Goal: Information Seeking & Learning: Learn about a topic

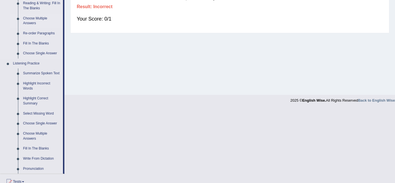
scroll to position [212, 0]
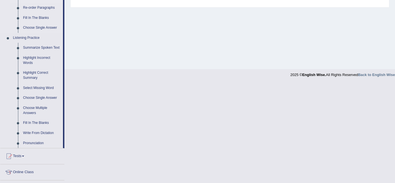
click at [34, 45] on link "Summarize Spoken Text" at bounding box center [42, 48] width 42 height 10
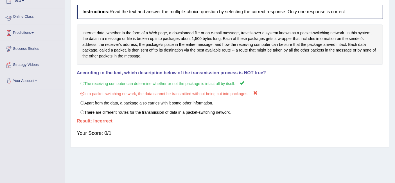
scroll to position [91, 0]
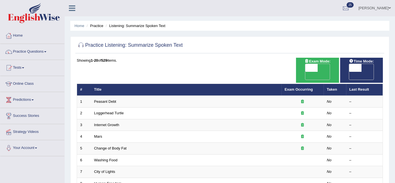
click at [34, 47] on link "Practice Questions" at bounding box center [32, 51] width 64 height 14
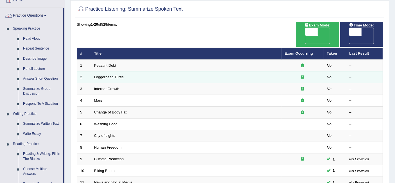
scroll to position [37, 0]
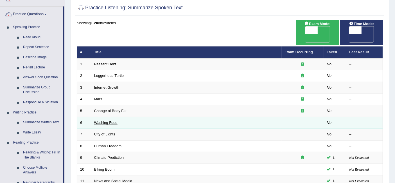
click at [109, 120] on link "Washing Food" at bounding box center [105, 122] width 23 height 4
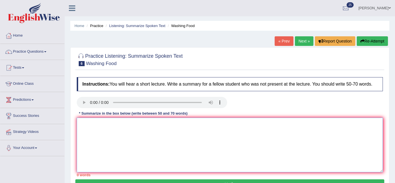
click at [129, 129] on textarea at bounding box center [230, 145] width 306 height 55
paste textarea "A noteworthy point revealed in the lecture was about . To elaborate further, th…"
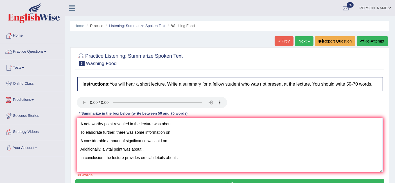
click at [178, 125] on textarea "A noteworthy point revealed in the lecture was about . To elaborate further, th…" at bounding box center [230, 145] width 306 height 55
click at [172, 132] on textarea "A noteworthy point revealed in the lecture was about food safety To elaborate f…" at bounding box center [230, 145] width 306 height 55
drag, startPoint x: 172, startPoint y: 133, endPoint x: 192, endPoint y: 131, distance: 20.6
click at [192, 131] on textarea "A noteworthy point revealed in the lecture was about food safety To elaborate f…" at bounding box center [230, 145] width 306 height 55
click at [199, 143] on textarea "A noteworthy point revealed in the lecture was about food safety To elaborate f…" at bounding box center [230, 145] width 306 height 55
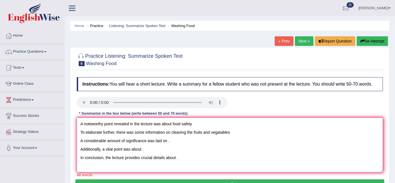
click at [185, 132] on textarea "A noteworthy point revealed in the lecture was about food safety To elaborate f…" at bounding box center [230, 145] width 306 height 55
click at [194, 131] on textarea "A noteworthy point revealed in the lecture was about food safety To elaborate f…" at bounding box center [230, 145] width 306 height 55
click at [227, 131] on textarea "A noteworthy point revealed in the lecture was about food safety To elaborate f…" at bounding box center [230, 145] width 306 height 55
click at [198, 122] on textarea "A noteworthy point revealed in the lecture was about food safety To elaborate f…" at bounding box center [230, 145] width 306 height 55
click at [168, 142] on textarea "A noteworthy point revealed in the lecture was about food safety. To elaborate …" at bounding box center [230, 145] width 306 height 55
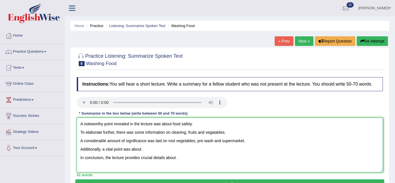
click at [145, 146] on textarea "A noteworthy point revealed in the lecture was about food safety. To elaborate …" at bounding box center [230, 145] width 306 height 55
click at [182, 155] on textarea "A noteworthy point revealed in the lecture was about food safety. To elaborate …" at bounding box center [230, 145] width 306 height 55
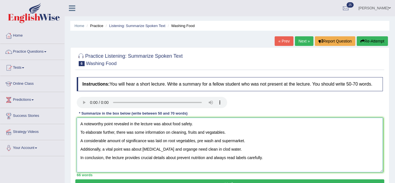
click at [80, 132] on textarea "A noteworthy point revealed in the lecture was about food safety. To elaborate …" at bounding box center [230, 145] width 306 height 55
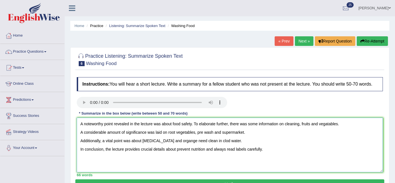
click at [80, 132] on textarea "A noteworthy point revealed in the lecture was about food safety. To elaborate …" at bounding box center [230, 145] width 306 height 55
click at [80, 141] on textarea "A noteworthy point revealed in the lecture was about food safety. To elaborate …" at bounding box center [230, 145] width 306 height 55
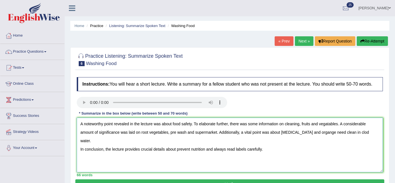
click at [79, 141] on textarea "A noteworthy point revealed in the lecture was about food safety. To elaborate …" at bounding box center [230, 145] width 306 height 55
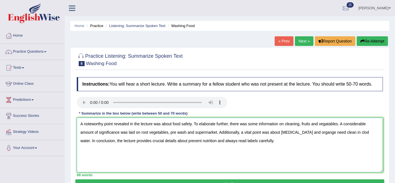
click at [345, 134] on textarea "A noteworthy point revealed in the lecture was about food safety. To elaborate …" at bounding box center [230, 145] width 306 height 55
click at [292, 132] on textarea "A noteworthy point revealed in the lecture was about food safety. To elaborate …" at bounding box center [230, 145] width 306 height 55
click at [300, 132] on textarea "A noteworthy point revealed in the lecture was about food safety. To elaborate …" at bounding box center [230, 145] width 306 height 55
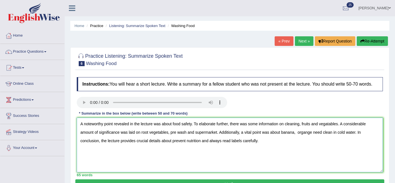
click at [304, 132] on textarea "A noteworthy point revealed in the lecture was about food safety. To elaborate …" at bounding box center [230, 145] width 306 height 55
click at [297, 131] on textarea "A noteworthy point revealed in the lecture was about food safety. To elaborate …" at bounding box center [230, 145] width 306 height 55
drag, startPoint x: 333, startPoint y: 132, endPoint x: 310, endPoint y: 133, distance: 22.8
click at [310, 133] on textarea "A noteworthy point revealed in the lecture was about food safety. To elaborate …" at bounding box center [230, 145] width 306 height 55
click at [153, 141] on textarea "A noteworthy point revealed in the lecture was about food safety. To elaborate …" at bounding box center [230, 145] width 306 height 55
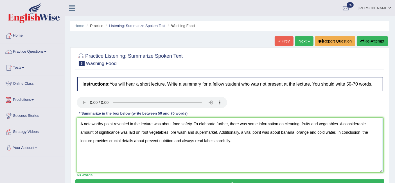
click at [153, 141] on textarea "A noteworthy point revealed in the lecture was about food safety. To elaborate …" at bounding box center [230, 145] width 306 height 55
click at [158, 141] on textarea "A noteworthy point revealed in the lecture was about food safety. To elaborate …" at bounding box center [230, 145] width 306 height 55
drag, startPoint x: 167, startPoint y: 140, endPoint x: 161, endPoint y: 141, distance: 6.5
click at [161, 141] on textarea "A noteworthy point revealed in the lecture was about food safety. To elaborate …" at bounding box center [230, 145] width 306 height 55
click at [162, 142] on textarea "A noteworthy point revealed in the lecture was about food safety. To elaborate …" at bounding box center [230, 145] width 306 height 55
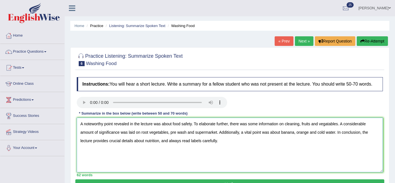
drag, startPoint x: 161, startPoint y: 140, endPoint x: 190, endPoint y: 139, distance: 28.7
click at [190, 139] on textarea "A noteworthy point revealed in the lecture was about food safety. To elaborate …" at bounding box center [230, 145] width 306 height 55
click at [178, 142] on textarea "A noteworthy point revealed in the lecture was about food safety. To elaborate …" at bounding box center [230, 145] width 306 height 55
click at [160, 140] on textarea "A noteworthy point revealed in the lecture was about food safety. To elaborate …" at bounding box center [230, 145] width 306 height 55
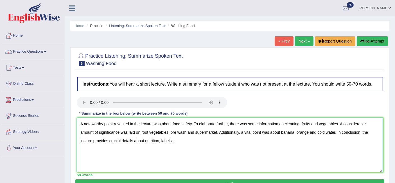
click at [160, 140] on textarea "A noteworthy point revealed in the lecture was about food safety. To elaborate …" at bounding box center [230, 145] width 306 height 55
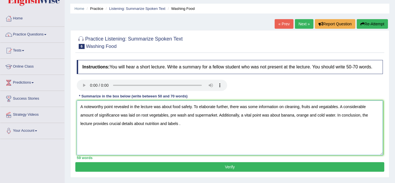
scroll to position [20, 0]
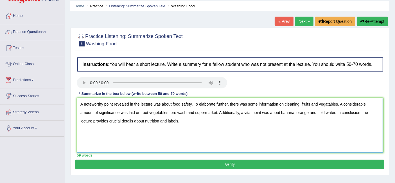
type textarea "A noteworthy point revealed in the lecture was about food safety. To elaborate …"
click at [128, 164] on button "Verify" at bounding box center [229, 165] width 309 height 10
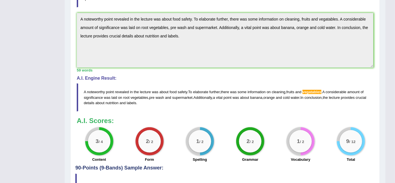
scroll to position [0, 0]
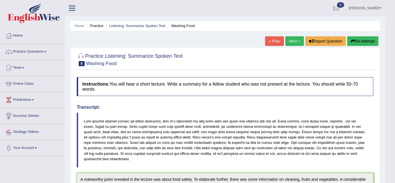
click at [292, 37] on link "Next »" at bounding box center [295, 41] width 19 height 10
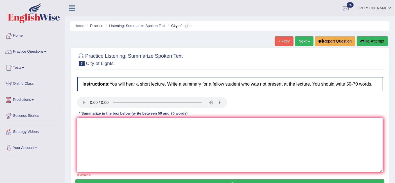
click at [110, 124] on textarea at bounding box center [230, 145] width 306 height 55
paste textarea "A noteworthy point revealed in the lecture was about . To elaborate further, th…"
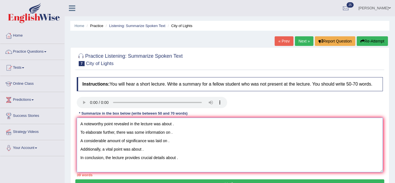
click at [189, 124] on textarea "A noteworthy point revealed in the lecture was about . To elaborate further, th…" at bounding box center [230, 145] width 306 height 55
click at [180, 132] on textarea "A noteworthy point revealed in the lecture was about light festivals. To elabor…" at bounding box center [230, 145] width 306 height 55
click at [173, 141] on textarea "A noteworthy point revealed in the lecture was about light festivals. To elabor…" at bounding box center [230, 145] width 306 height 55
click at [147, 147] on textarea "A noteworthy point revealed in the lecture was about light festivals. To elabor…" at bounding box center [230, 145] width 306 height 55
click at [183, 156] on textarea "A noteworthy point revealed in the lecture was about light festivals. To elabor…" at bounding box center [230, 145] width 306 height 55
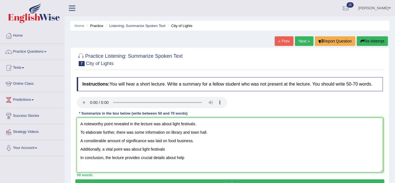
drag, startPoint x: 141, startPoint y: 149, endPoint x: 194, endPoint y: 151, distance: 52.7
click at [194, 151] on textarea "A noteworthy point revealed in the lecture was about light festivals. To elabor…" at bounding box center [230, 145] width 306 height 55
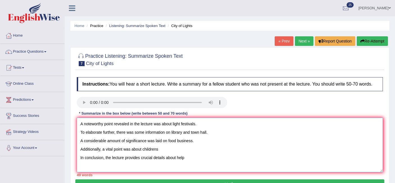
click at [188, 157] on textarea "A noteworthy point revealed in the lecture was about light festivals. To elabor…" at bounding box center [230, 145] width 306 height 55
click at [181, 157] on textarea "A noteworthy point revealed in the lecture was about light festivals. To elabor…" at bounding box center [230, 145] width 306 height 55
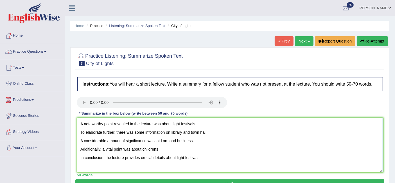
click at [78, 156] on textarea "A noteworthy point revealed in the lecture was about light festivals. To elabor…" at bounding box center [230, 145] width 306 height 55
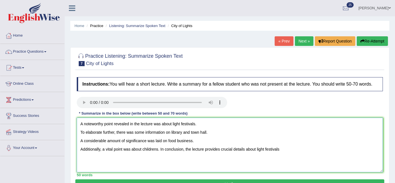
click at [79, 149] on textarea "A noteworthy point revealed in the lecture was about light festivals. To elabor…" at bounding box center [230, 145] width 306 height 55
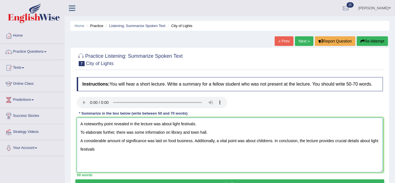
click at [79, 140] on textarea "A noteworthy point revealed in the lecture was about light festivals. To elabor…" at bounding box center [230, 145] width 306 height 55
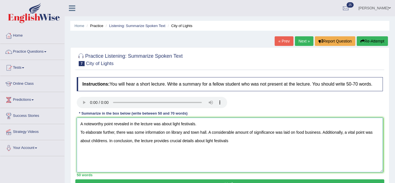
click at [80, 133] on textarea "A noteworthy point revealed in the lecture was about light festivals. To elabor…" at bounding box center [230, 145] width 306 height 55
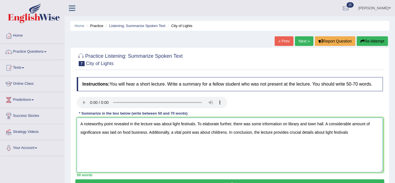
click at [352, 132] on textarea "A noteworthy point revealed in the lecture was about light festivals. To elabor…" at bounding box center [230, 145] width 306 height 55
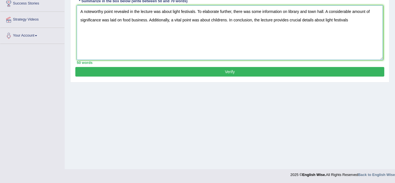
type textarea "A noteworthy point revealed in the lecture was about light festivals. To elabor…"
click at [223, 70] on button "Verify" at bounding box center [229, 72] width 309 height 10
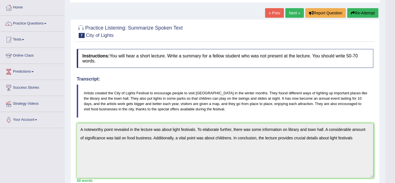
scroll to position [0, 0]
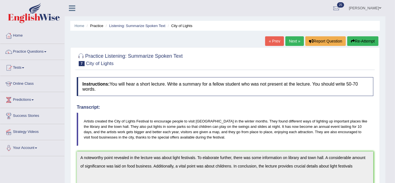
click at [297, 41] on link "Next »" at bounding box center [295, 41] width 19 height 10
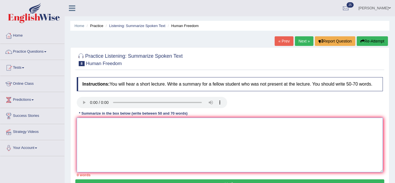
click at [100, 127] on textarea at bounding box center [230, 145] width 306 height 55
paste textarea "A noteworthy point revealed in the lecture was about . To elaborate further, th…"
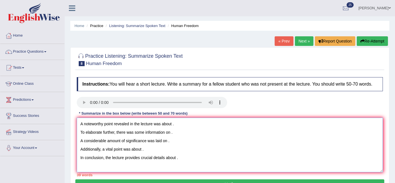
click at [181, 122] on textarea "A noteworthy point revealed in the lecture was about . To elaborate further, th…" at bounding box center [230, 145] width 306 height 55
click at [171, 124] on textarea "A noteworthy point revealed in the lecture was about . To elaborate further, th…" at bounding box center [230, 145] width 306 height 55
click at [170, 132] on textarea "A noteworthy point revealed in the lecture was about human freedom . To elabora…" at bounding box center [230, 145] width 306 height 55
click at [167, 141] on textarea "A noteworthy point revealed in the lecture was about human freedom . To elabora…" at bounding box center [230, 145] width 306 height 55
click at [173, 131] on textarea "A noteworthy point revealed in the lecture was about human freedom . To elabora…" at bounding box center [230, 145] width 306 height 55
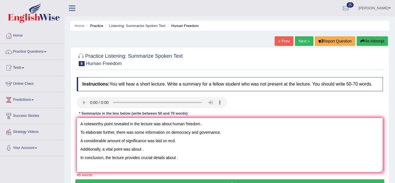
click at [174, 139] on textarea "A noteworthy point revealed in the lecture was about human freedom . To elabora…" at bounding box center [230, 145] width 306 height 55
click at [142, 148] on textarea "A noteworthy point revealed in the lecture was about human freedom . To elabora…" at bounding box center [230, 145] width 306 height 55
click at [182, 141] on textarea "A noteworthy point revealed in the lecture was about human freedom . To elabora…" at bounding box center [230, 145] width 306 height 55
click at [142, 150] on textarea "A noteworthy point revealed in the lecture was about human freedom . To elabora…" at bounding box center [230, 145] width 306 height 55
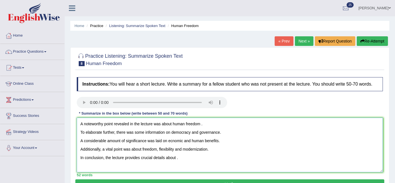
click at [176, 158] on textarea "A noteworthy point revealed in the lecture was about human freedom . To elabora…" at bounding box center [230, 145] width 306 height 55
click at [80, 159] on textarea "A noteworthy point revealed in the lecture was about human freedom . To elabora…" at bounding box center [230, 145] width 306 height 55
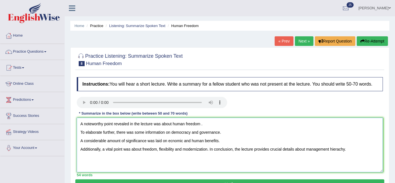
click at [80, 148] on textarea "A noteworthy point revealed in the lecture was about human freedom . To elabora…" at bounding box center [230, 145] width 306 height 55
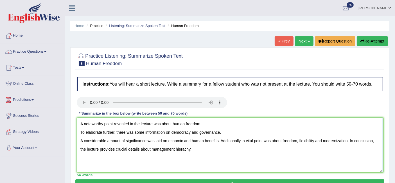
click at [80, 139] on textarea "A noteworthy point revealed in the lecture was about human freedom . To elabora…" at bounding box center [230, 145] width 306 height 55
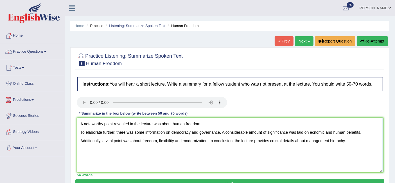
click at [80, 133] on textarea "A noteworthy point revealed in the lecture was about human freedom . To elabora…" at bounding box center [230, 145] width 306 height 55
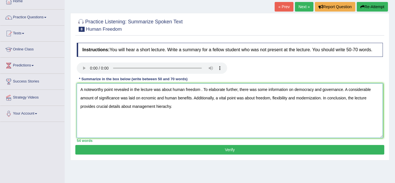
scroll to position [35, 0]
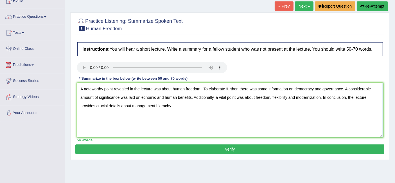
type textarea "A noteworthy point revealed in the lecture was about human freedom . To elabora…"
click at [218, 145] on button "Verify" at bounding box center [229, 149] width 309 height 10
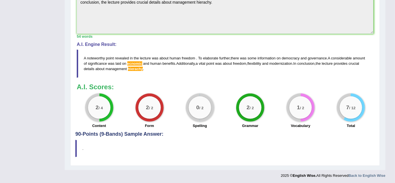
scroll to position [0, 0]
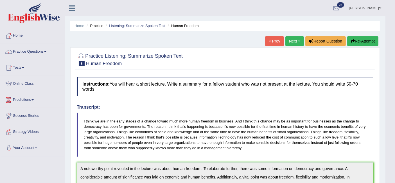
click at [288, 43] on link "Next »" at bounding box center [295, 41] width 19 height 10
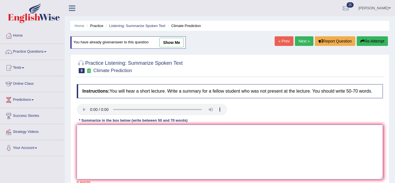
click at [117, 143] on textarea at bounding box center [230, 152] width 306 height 55
paste textarea "A noteworthy point revealed in the lecture was about . To elaborate further, th…"
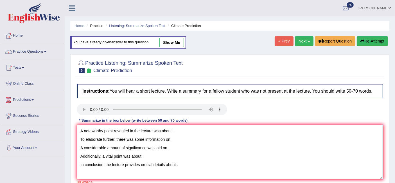
click at [179, 131] on textarea "A noteworthy point revealed in the lecture was about . To elaborate further, th…" at bounding box center [230, 152] width 306 height 55
drag, startPoint x: 172, startPoint y: 130, endPoint x: 231, endPoint y: 134, distance: 59.5
click at [231, 134] on textarea "A noteworthy point revealed in the lecture was about industrial nation To elabo…" at bounding box center [230, 152] width 306 height 55
click at [169, 140] on textarea "A noteworthy point revealed in the lecture was about consume energy and greenho…" at bounding box center [230, 152] width 306 height 55
click at [168, 147] on textarea "A noteworthy point revealed in the lecture was about consume energy and greenho…" at bounding box center [230, 152] width 306 height 55
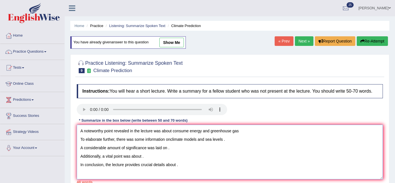
click at [142, 154] on textarea "A noteworthy point revealed in the lecture was about consume energy and greenho…" at bounding box center [230, 152] width 306 height 55
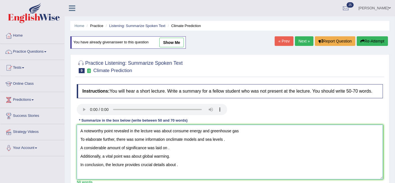
click at [168, 148] on textarea "A noteworthy point revealed in the lecture was about consume energy and greenho…" at bounding box center [230, 152] width 306 height 55
click at [169, 139] on textarea "A noteworthy point revealed in the lecture was about consume energy and greenho…" at bounding box center [230, 152] width 306 height 55
click at [240, 130] on textarea "A noteworthy point revealed in the lecture was about consume energy and greenho…" at bounding box center [230, 152] width 306 height 55
click at [167, 147] on textarea "A noteworthy point revealed in the lecture was about consume energy and greenho…" at bounding box center [230, 152] width 306 height 55
click at [183, 148] on textarea "A noteworthy point revealed in the lecture was about consume energy and greenho…" at bounding box center [230, 152] width 306 height 55
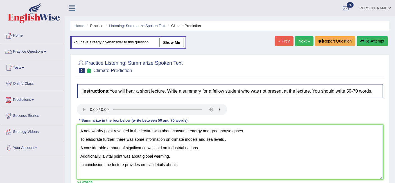
click at [176, 164] on textarea "A noteworthy point revealed in the lecture was about consume energy and greenho…" at bounding box center [230, 152] width 306 height 55
click at [80, 165] on textarea "A noteworthy point revealed in the lecture was about consume energy and greenho…" at bounding box center [230, 152] width 306 height 55
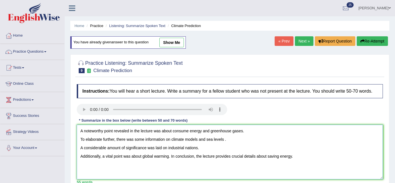
click at [79, 157] on textarea "A noteworthy point revealed in the lecture was about consume energy and greenho…" at bounding box center [230, 152] width 306 height 55
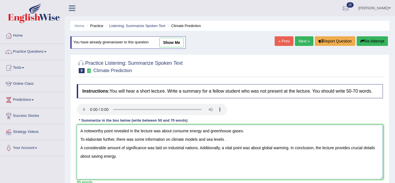
click at [80, 147] on textarea "A noteworthy point revealed in the lecture was about consume energy and greenho…" at bounding box center [230, 152] width 306 height 55
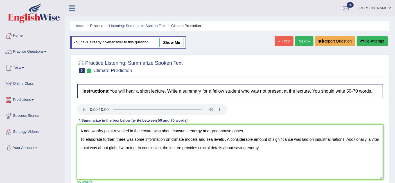
click at [79, 137] on textarea "A noteworthy point revealed in the lecture was about consume energy and greenho…" at bounding box center [230, 152] width 306 height 55
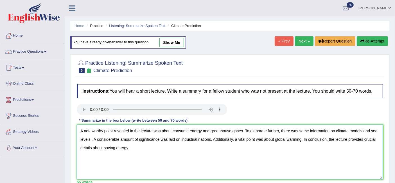
click at [219, 129] on textarea "A noteworthy point revealed in the lecture was about consume energy and greenho…" at bounding box center [230, 152] width 306 height 55
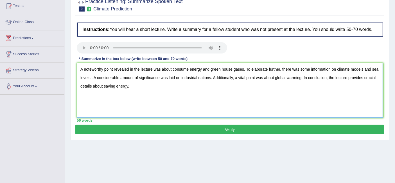
type textarea "A noteworthy point revealed in the lecture was about consume energy and green h…"
click at [207, 128] on button "Verify" at bounding box center [229, 130] width 309 height 10
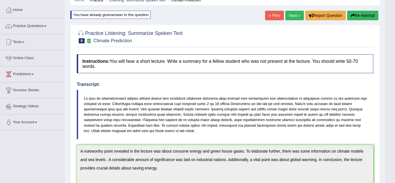
scroll to position [0, 0]
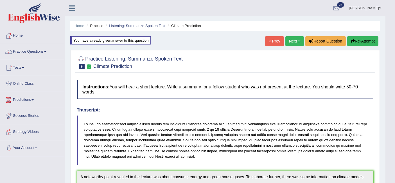
click at [291, 42] on link "Next »" at bounding box center [295, 41] width 19 height 10
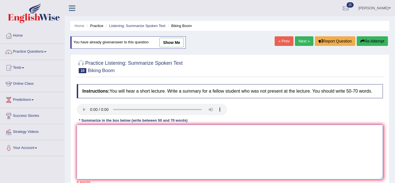
click at [123, 153] on textarea at bounding box center [230, 152] width 306 height 55
paste textarea "A noteworthy point revealed in the lecture was about . To elaborate further, th…"
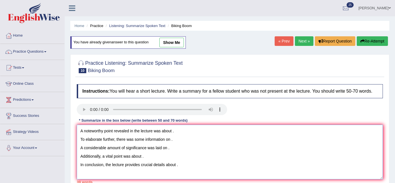
click at [172, 131] on textarea "A noteworthy point revealed in the lecture was about . To elaborate further, th…" at bounding box center [230, 152] width 306 height 55
click at [80, 139] on textarea "A noteworthy point revealed in the lecture was about bicycles. To elaborate fur…" at bounding box center [230, 152] width 306 height 55
click at [186, 131] on textarea "A noteworthy point revealed in the lecture was about bicycles. To elaborate fur…" at bounding box center [230, 152] width 306 height 55
click at [171, 139] on textarea "A noteworthy point revealed in the lecture was about bicycles, United state and…" at bounding box center [230, 152] width 306 height 55
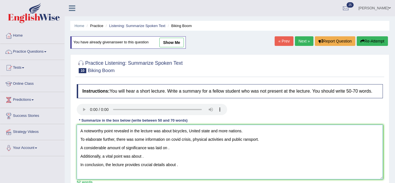
click at [243, 136] on textarea "A noteworthy point revealed in the lecture was about bicycles, United state and…" at bounding box center [230, 152] width 306 height 55
click at [167, 147] on textarea "A noteworthy point revealed in the lecture was about bicycles, United state and…" at bounding box center [230, 152] width 306 height 55
click at [141, 156] on textarea "A noteworthy point revealed in the lecture was about bicycles, United state and…" at bounding box center [230, 152] width 306 height 55
click at [176, 165] on textarea "A noteworthy point revealed in the lecture was about bicycles, United state and…" at bounding box center [230, 152] width 306 height 55
click at [142, 155] on textarea "A noteworthy point revealed in the lecture was about bicycles, United state and…" at bounding box center [230, 152] width 306 height 55
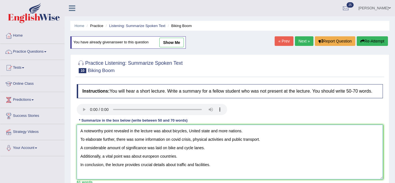
click at [144, 157] on textarea "A noteworthy point revealed in the lecture was about bicycles, United state and…" at bounding box center [230, 152] width 306 height 55
click at [79, 155] on textarea "A noteworthy point revealed in the lecture was about bicycles, United state and…" at bounding box center [230, 152] width 306 height 55
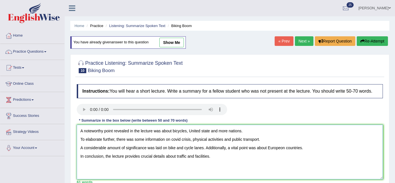
click at [79, 155] on textarea "A noteworthy point revealed in the lecture was about bicycles, United state and…" at bounding box center [230, 152] width 306 height 55
click at [79, 146] on textarea "A noteworthy point revealed in the lecture was about bicycles, United state and…" at bounding box center [230, 152] width 306 height 55
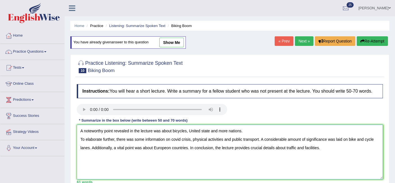
click at [80, 138] on textarea "A noteworthy point revealed in the lecture was about bicycles, United state and…" at bounding box center [230, 152] width 306 height 55
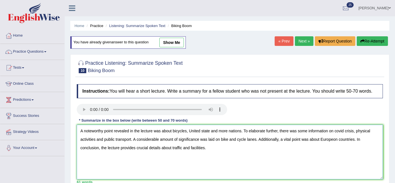
click at [209, 130] on textarea "A noteworthy point revealed in the lecture was about bicycles, United state and…" at bounding box center [230, 152] width 306 height 55
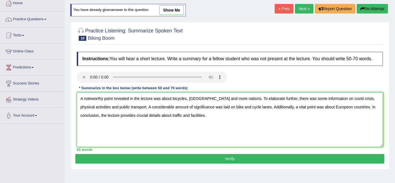
type textarea "A noteworthy point revealed in the lecture was about bicycles, United states an…"
click at [206, 161] on button "Verify" at bounding box center [229, 159] width 309 height 10
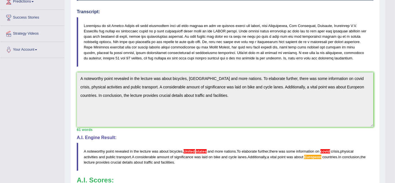
scroll to position [98, 0]
click at [294, 50] on blockquote at bounding box center [225, 42] width 297 height 50
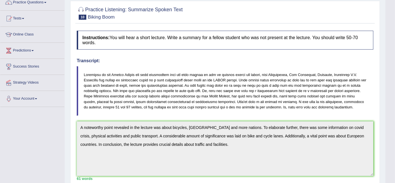
scroll to position [0, 0]
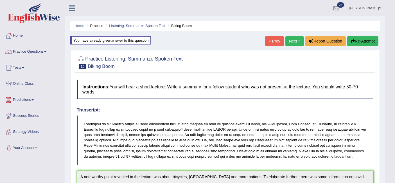
click at [292, 42] on link "Next »" at bounding box center [295, 41] width 19 height 10
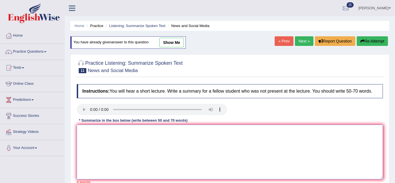
click at [97, 134] on textarea at bounding box center [230, 152] width 306 height 55
paste textarea "A noteworthy point revealed in the lecture was about . To elaborate further, th…"
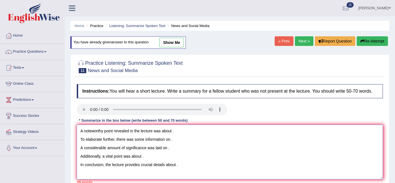
click at [172, 131] on textarea "A noteworthy point revealed in the lecture was about . To elaborate further, th…" at bounding box center [230, 152] width 306 height 55
click at [170, 138] on textarea "A noteworthy point revealed in the lecture was about smartphones and laptops. T…" at bounding box center [230, 152] width 306 height 55
click at [210, 139] on textarea "A noteworthy point revealed in the lecture was about smartphones and laptops. T…" at bounding box center [230, 152] width 306 height 55
click at [229, 139] on textarea "A noteworthy point revealed in the lecture was about smartphones and laptops. T…" at bounding box center [230, 152] width 306 height 55
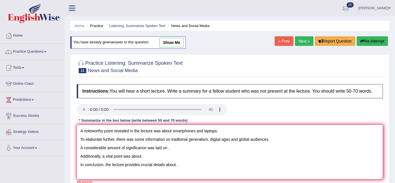
click at [168, 147] on textarea "A noteworthy point revealed in the lecture was about smartphones and laptops. T…" at bounding box center [230, 152] width 306 height 55
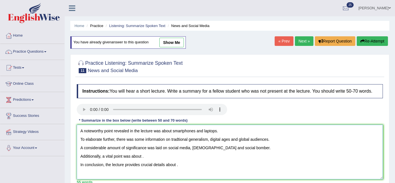
click at [223, 147] on textarea "A noteworthy point revealed in the lecture was about smartphones and laptops. T…" at bounding box center [230, 152] width 306 height 55
click at [142, 156] on textarea "A noteworthy point revealed in the lecture was about smartphones and laptops. T…" at bounding box center [230, 152] width 306 height 55
click at [153, 156] on textarea "A noteworthy point revealed in the lecture was about smartphones and laptops. T…" at bounding box center [230, 152] width 306 height 55
click at [176, 164] on textarea "A noteworthy point revealed in the lecture was about smartphones and laptops. T…" at bounding box center [230, 152] width 306 height 55
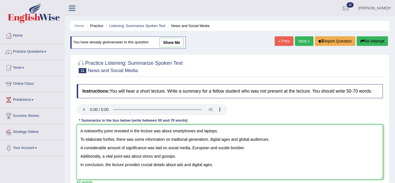
click at [80, 166] on textarea "A noteworthy point revealed in the lecture was about smartphones and laptops. T…" at bounding box center [230, 152] width 306 height 55
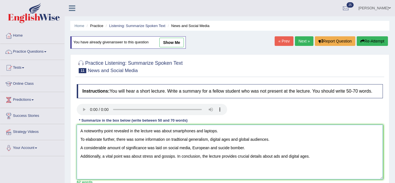
click at [79, 157] on textarea "A noteworthy point revealed in the lecture was about smartphones and laptops. T…" at bounding box center [230, 152] width 306 height 55
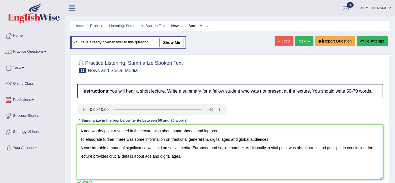
click at [78, 147] on textarea "A noteworthy point revealed in the lecture was about smartphones and laptops. T…" at bounding box center [230, 152] width 306 height 55
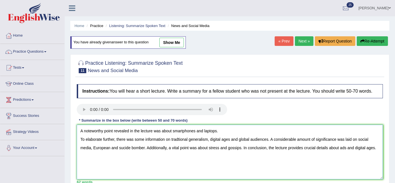
click at [81, 140] on textarea "A noteworthy point revealed in the lecture was about smartphones and laptops. T…" at bounding box center [230, 152] width 306 height 55
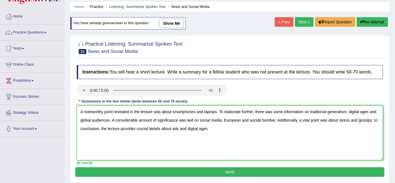
scroll to position [19, 0]
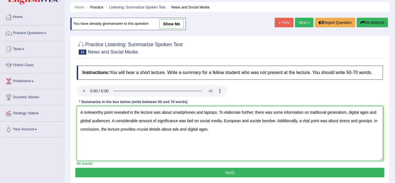
type textarea "A noteworthy point revealed in the lecture was about smartphones and laptops. T…"
click at [225, 170] on button "Verify" at bounding box center [229, 173] width 309 height 10
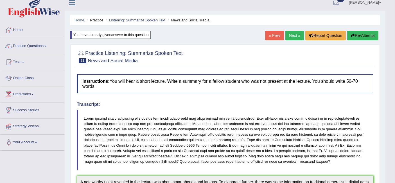
scroll to position [0, 0]
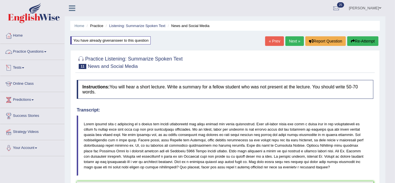
click at [35, 52] on link "Practice Questions" at bounding box center [32, 51] width 64 height 14
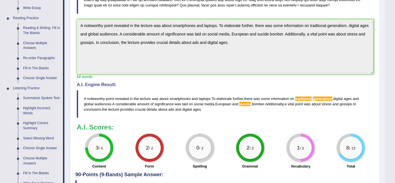
scroll to position [162, 0]
click at [30, 113] on link "Highlight Incorrect Words" at bounding box center [42, 111] width 42 height 15
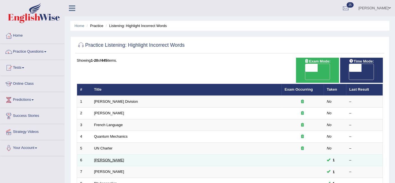
click at [95, 158] on link "[PERSON_NAME]" at bounding box center [109, 160] width 30 height 4
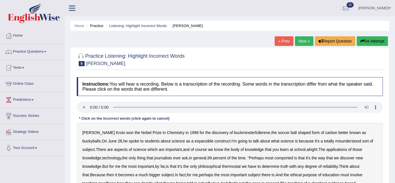
click at [195, 142] on b "expansible" at bounding box center [204, 141] width 19 height 5
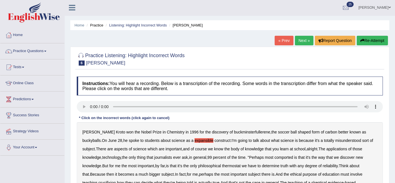
click at [275, 156] on b "comported" at bounding box center [284, 157] width 19 height 5
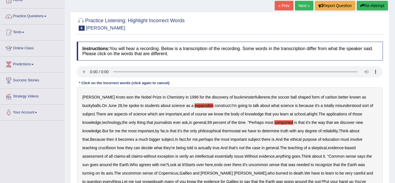
scroll to position [37, 0]
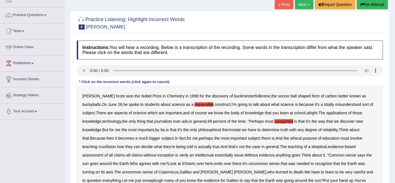
click at [222, 130] on b "thermostat" at bounding box center [231, 129] width 19 height 5
click at [116, 144] on b "crucifixion" at bounding box center [106, 146] width 17 height 5
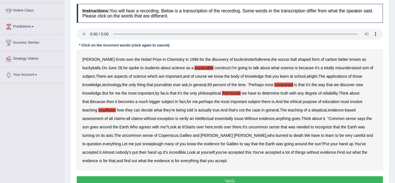
scroll to position [74, 0]
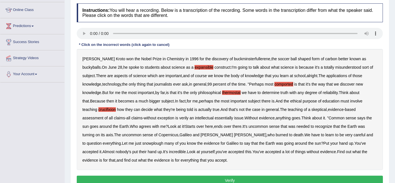
click at [180, 117] on b "verily" at bounding box center [184, 118] width 9 height 5
click at [142, 144] on b "snowplough" at bounding box center [152, 143] width 21 height 5
click at [178, 180] on button "Verify" at bounding box center [230, 181] width 306 height 10
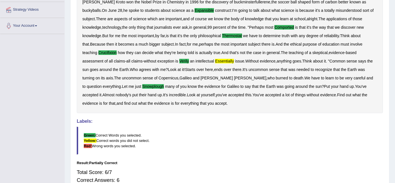
scroll to position [118, 0]
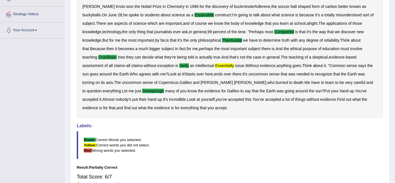
click at [251, 151] on blockquote "Green: Correct Words you selected. Yellow: Correct words you did not select. Re…" at bounding box center [230, 145] width 306 height 28
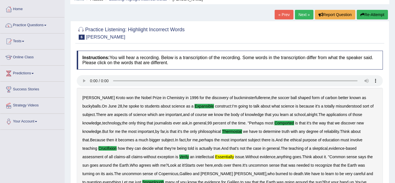
scroll to position [23, 0]
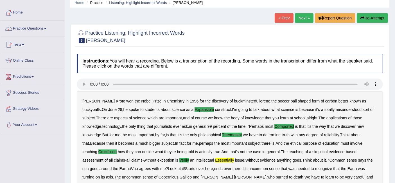
click at [302, 15] on link "Next »" at bounding box center [304, 18] width 19 height 10
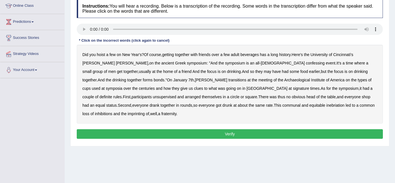
scroll to position [81, 0]
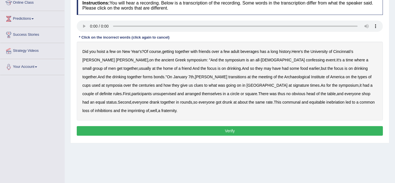
click at [310, 50] on b "the" at bounding box center [306, 51] width 5 height 5
click at [306, 59] on b "confessing" at bounding box center [315, 60] width 19 height 5
click at [293, 84] on b "signature" at bounding box center [301, 85] width 16 height 5
click at [176, 91] on b "unsupervised" at bounding box center [164, 93] width 23 height 5
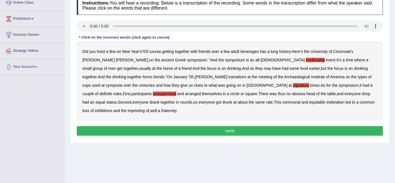
click at [145, 108] on b "imprinting" at bounding box center [136, 110] width 17 height 5
click at [240, 126] on button "Verify" at bounding box center [230, 131] width 306 height 10
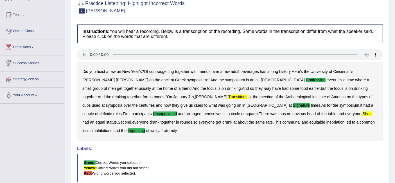
scroll to position [0, 0]
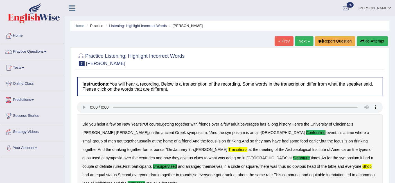
click at [301, 41] on link "Next »" at bounding box center [304, 41] width 19 height 10
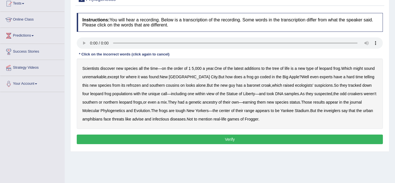
scroll to position [67, 0]
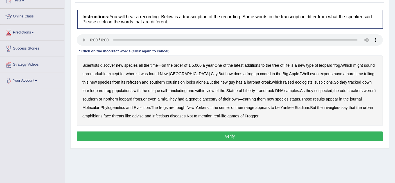
click at [260, 73] on b "coded" at bounding box center [265, 73] width 11 height 5
click at [126, 82] on b "refrozen" at bounding box center [133, 82] width 14 height 5
click at [324, 106] on b "inveiglers" at bounding box center [332, 107] width 17 height 5
click at [194, 131] on button "Verify" at bounding box center [230, 136] width 306 height 10
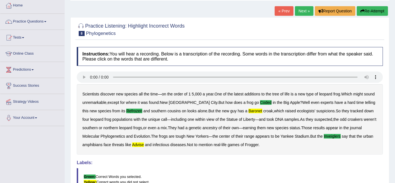
scroll to position [22, 0]
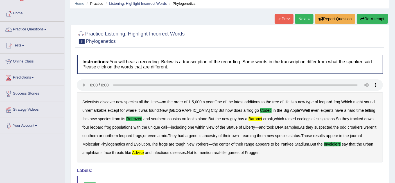
click at [302, 19] on link "Next »" at bounding box center [304, 19] width 19 height 10
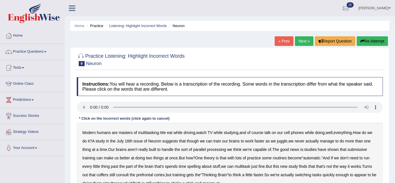
scroll to position [79, 0]
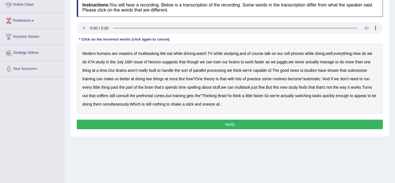
click at [288, 62] on b "juggle" at bounding box center [282, 62] width 10 height 5
click at [201, 87] on b "spelling" at bounding box center [193, 87] width 13 height 5
click at [109, 96] on b "coffers" at bounding box center [103, 95] width 12 height 5
click at [235, 122] on button "Verify" at bounding box center [230, 125] width 306 height 10
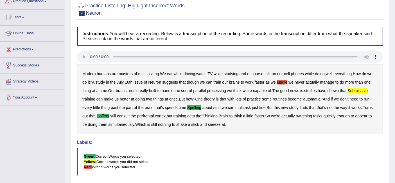
scroll to position [0, 0]
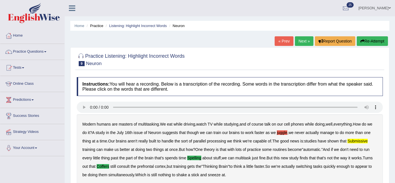
click at [301, 43] on link "Next »" at bounding box center [304, 41] width 19 height 10
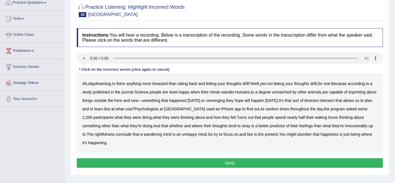
scroll to position [58, 0]
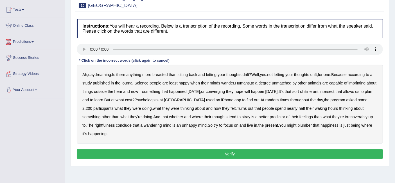
click at [164, 74] on b "breasted" at bounding box center [160, 74] width 15 height 5
click at [225, 91] on b "converging" at bounding box center [215, 91] width 19 height 5
click at [334, 113] on div "Ah , daydreaming . Is there anything more breasted than sitting back and lettin…" at bounding box center [230, 104] width 306 height 79
click at [345, 117] on b "irrecoverably" at bounding box center [356, 117] width 23 height 5
click at [238, 151] on button "Verify" at bounding box center [230, 154] width 306 height 10
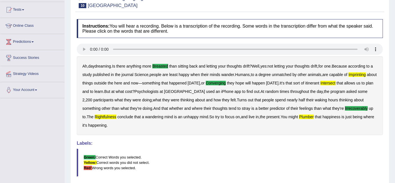
scroll to position [0, 0]
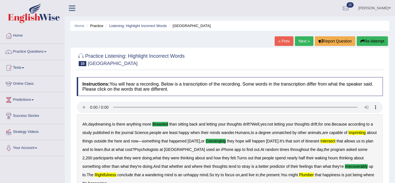
click at [299, 40] on link "Next »" at bounding box center [304, 41] width 19 height 10
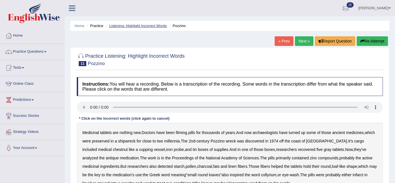
click at [132, 24] on link "Listening: Highlight Incorrect Words" at bounding box center [138, 26] width 58 height 4
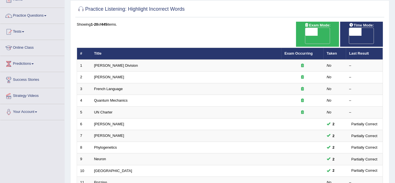
scroll to position [33, 0]
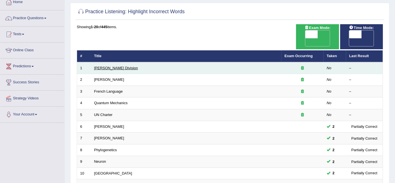
click at [107, 66] on link "[PERSON_NAME] Division" at bounding box center [116, 68] width 44 height 4
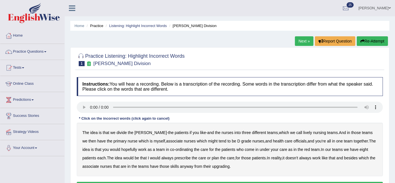
click at [304, 133] on b "lively" at bounding box center [308, 132] width 9 height 5
click at [294, 142] on b "officials" at bounding box center [300, 141] width 13 height 5
click at [162, 158] on b "always" at bounding box center [168, 158] width 12 height 5
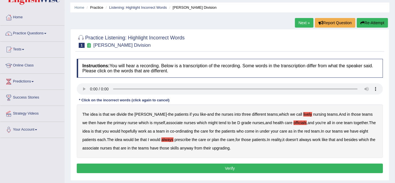
scroll to position [19, 0]
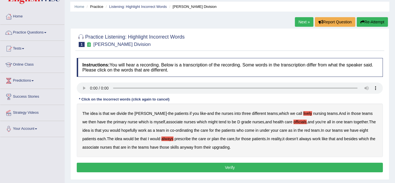
click at [218, 144] on div "The idea is that we divide the ward - the patients if you like - and the nurses…" at bounding box center [230, 130] width 306 height 53
click at [218, 146] on b "upgrading" at bounding box center [220, 147] width 17 height 5
click at [216, 165] on button "Verify" at bounding box center [230, 168] width 306 height 10
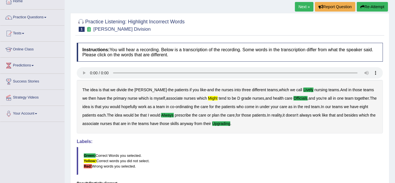
scroll to position [0, 0]
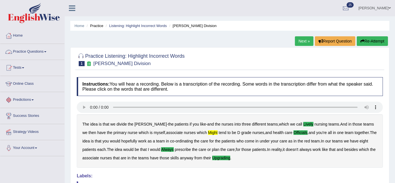
click at [28, 50] on link "Practice Questions" at bounding box center [32, 51] width 64 height 14
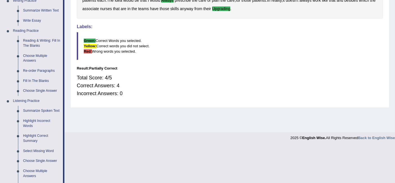
scroll to position [149, 0]
click at [37, 135] on link "Highlight Correct Summary" at bounding box center [42, 138] width 42 height 15
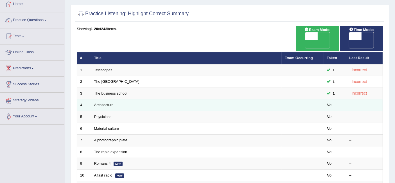
scroll to position [31, 0]
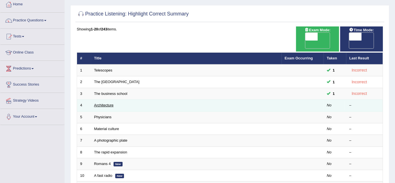
click at [104, 103] on link "Architecture" at bounding box center [103, 105] width 19 height 4
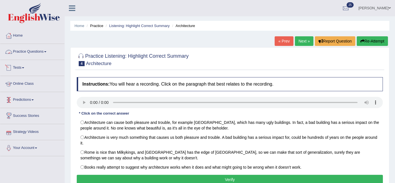
click at [44, 48] on link "Practice Questions" at bounding box center [32, 51] width 64 height 14
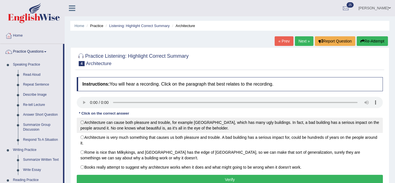
click at [82, 121] on label "Architecture can cause both pleasure and trouble, for example London, which has…" at bounding box center [230, 125] width 306 height 15
radio input "true"
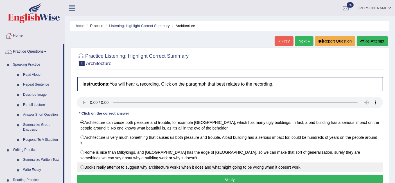
click at [97, 168] on label "Books really attempt to suggest why architecture works when it does and what mi…" at bounding box center [230, 167] width 306 height 10
radio input "true"
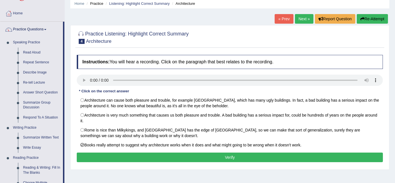
scroll to position [23, 0]
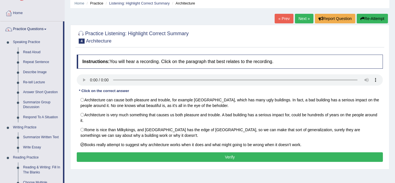
click at [156, 155] on button "Verify" at bounding box center [230, 157] width 306 height 10
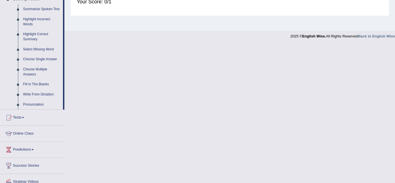
scroll to position [250, 0]
click at [36, 51] on link "Select Missing Word" at bounding box center [42, 50] width 42 height 10
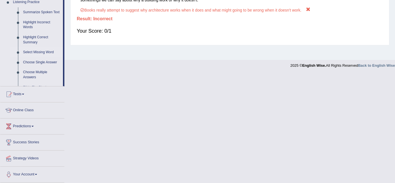
scroll to position [112, 0]
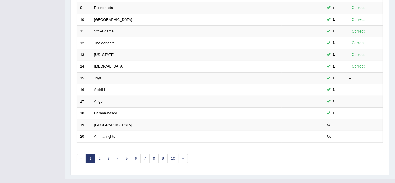
scroll to position [187, 0]
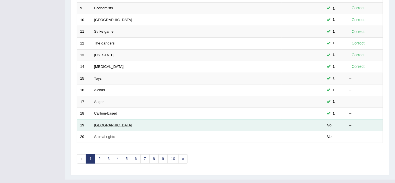
click at [100, 123] on link "[GEOGRAPHIC_DATA]" at bounding box center [113, 125] width 38 height 4
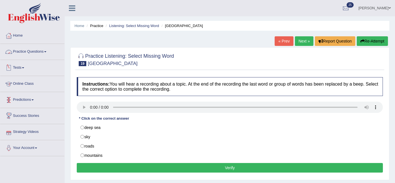
click at [42, 52] on link "Practice Questions" at bounding box center [32, 51] width 64 height 14
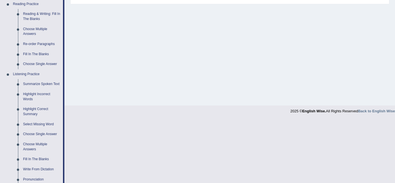
scroll to position [179, 0]
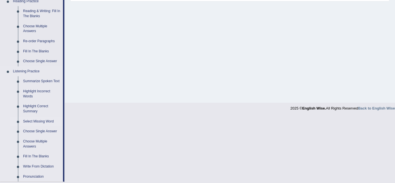
click at [34, 122] on link "Select Missing Word" at bounding box center [42, 121] width 42 height 10
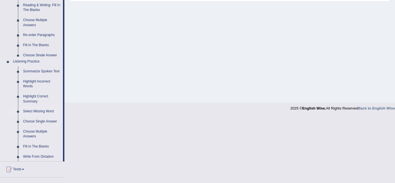
scroll to position [112, 0]
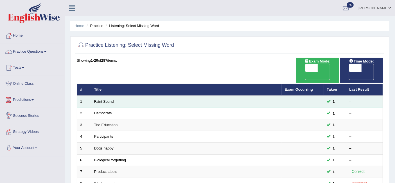
click at [208, 96] on td "Faint Sound" at bounding box center [186, 102] width 191 height 12
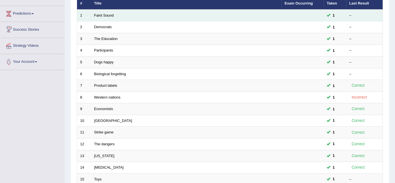
scroll to position [187, 0]
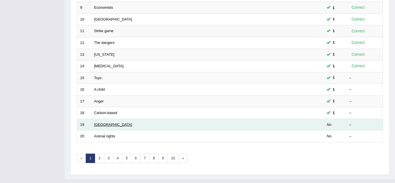
click at [102, 122] on link "[GEOGRAPHIC_DATA]" at bounding box center [113, 124] width 38 height 4
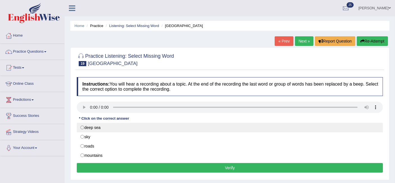
click at [91, 128] on label "deep sea" at bounding box center [230, 128] width 306 height 10
radio input "true"
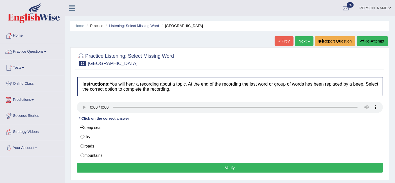
click at [115, 164] on button "Verify" at bounding box center [230, 168] width 306 height 10
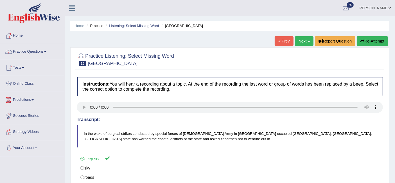
scroll to position [2, 0]
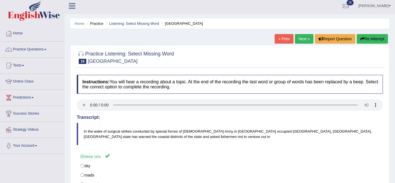
click at [300, 37] on link "Next »" at bounding box center [304, 39] width 19 height 10
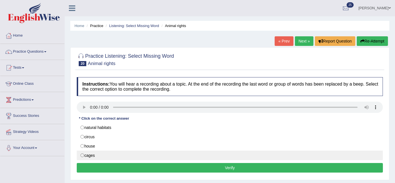
click at [88, 157] on label "cages" at bounding box center [230, 156] width 306 height 10
radio input "true"
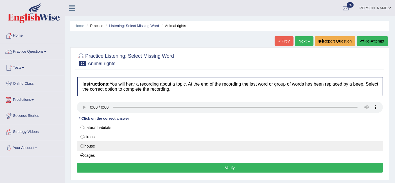
click at [89, 147] on label "house" at bounding box center [230, 146] width 306 height 10
radio input "true"
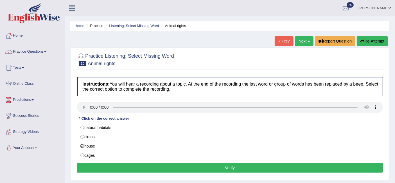
click at [106, 166] on button "Verify" at bounding box center [230, 168] width 306 height 10
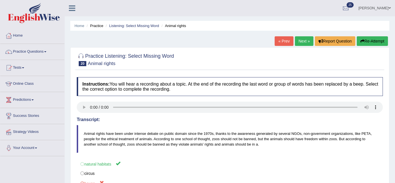
click at [303, 39] on link "Next »" at bounding box center [304, 41] width 19 height 10
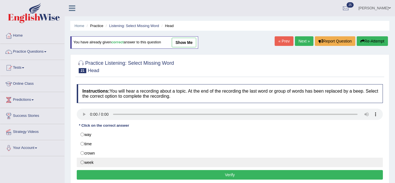
click at [107, 163] on label "week" at bounding box center [230, 163] width 306 height 10
radio input "true"
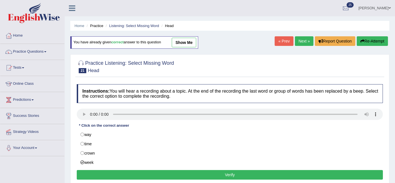
click at [112, 173] on button "Verify" at bounding box center [230, 175] width 306 height 10
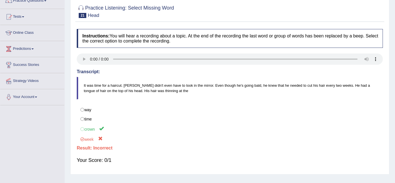
scroll to position [19, 0]
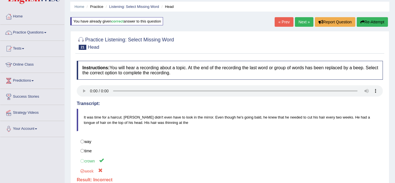
click at [304, 21] on link "Next »" at bounding box center [304, 22] width 19 height 10
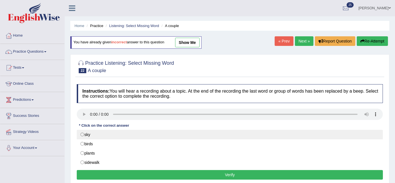
click at [135, 133] on label "sky" at bounding box center [230, 135] width 306 height 10
radio input "true"
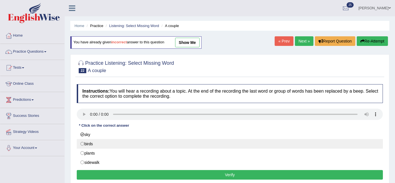
click at [103, 144] on label "birds" at bounding box center [230, 144] width 306 height 10
radio input "true"
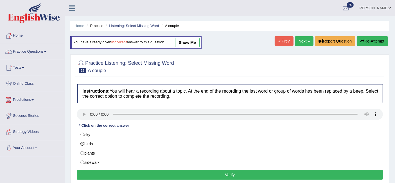
click at [115, 172] on button "Verify" at bounding box center [230, 175] width 306 height 10
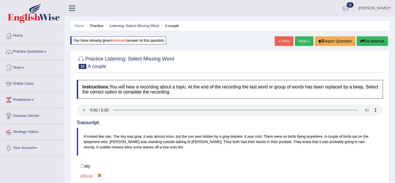
click at [304, 39] on link "Next »" at bounding box center [304, 41] width 19 height 10
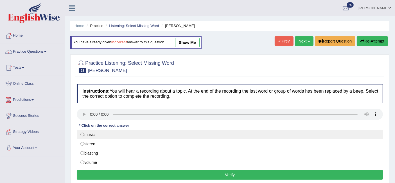
click at [95, 133] on label "music" at bounding box center [230, 135] width 306 height 10
radio input "true"
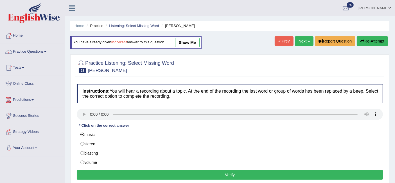
click at [131, 173] on button "Verify" at bounding box center [230, 175] width 306 height 10
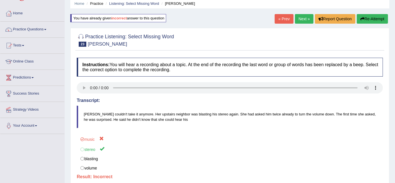
scroll to position [11, 0]
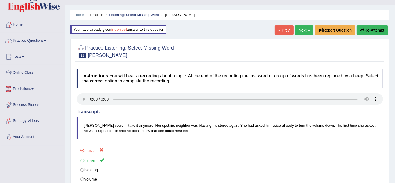
click at [301, 28] on link "Next »" at bounding box center [304, 30] width 19 height 10
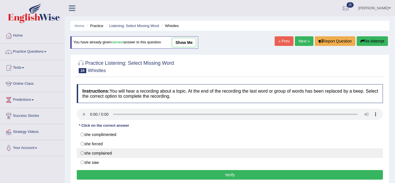
click at [116, 154] on label "she complained" at bounding box center [230, 153] width 306 height 10
radio input "true"
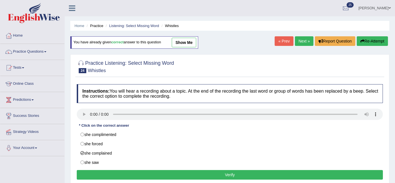
click at [121, 176] on button "Verify" at bounding box center [230, 175] width 306 height 10
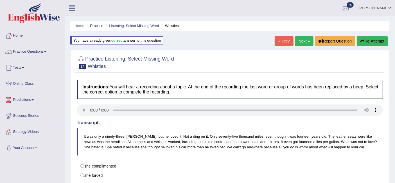
click at [304, 41] on link "Next »" at bounding box center [304, 41] width 19 height 10
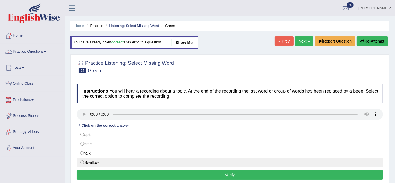
click at [91, 164] on label "Swallow" at bounding box center [230, 163] width 306 height 10
radio input "true"
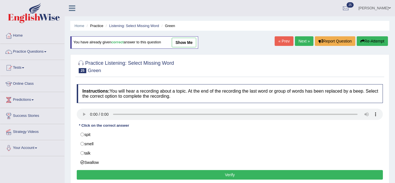
click at [113, 176] on button "Verify" at bounding box center [230, 175] width 306 height 10
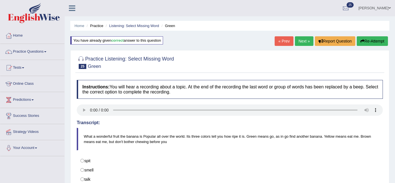
click at [298, 37] on link "Next »" at bounding box center [304, 41] width 19 height 10
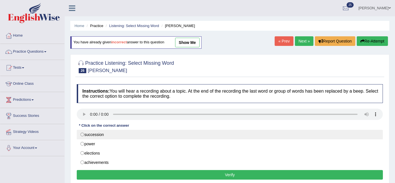
click at [94, 132] on label "succession" at bounding box center [230, 135] width 306 height 10
radio input "true"
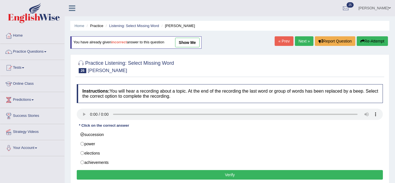
click at [136, 176] on button "Verify" at bounding box center [230, 175] width 306 height 10
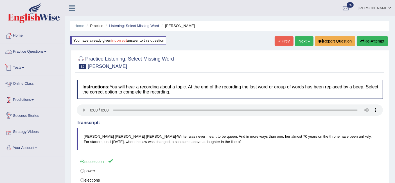
click at [42, 51] on link "Practice Questions" at bounding box center [32, 51] width 64 height 14
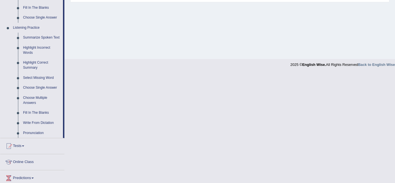
scroll to position [223, 0]
click at [34, 84] on link "Choose Single Answer" at bounding box center [42, 87] width 42 height 10
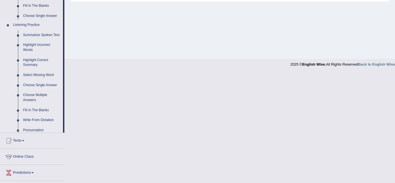
scroll to position [112, 0]
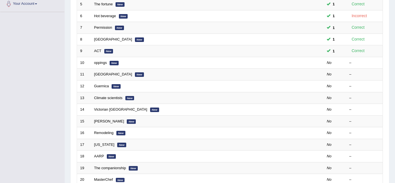
scroll to position [162, 0]
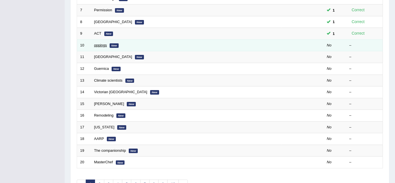
click at [99, 43] on link "oppings" at bounding box center [100, 45] width 13 height 4
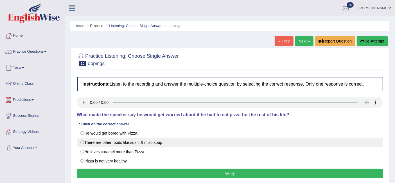
click at [117, 143] on label "There are other foods like sushi & miso soup." at bounding box center [230, 143] width 306 height 10
radio input "true"
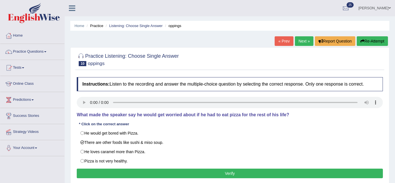
click at [171, 171] on button "Verify" at bounding box center [230, 174] width 306 height 10
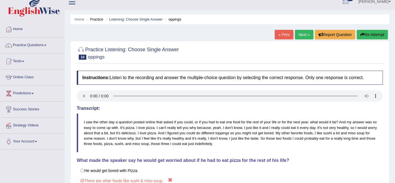
scroll to position [6, 0]
click at [299, 35] on link "Next »" at bounding box center [304, 35] width 19 height 10
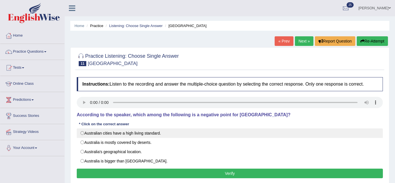
click at [212, 129] on label "Australian cities have a high living standard." at bounding box center [230, 133] width 306 height 10
radio input "true"
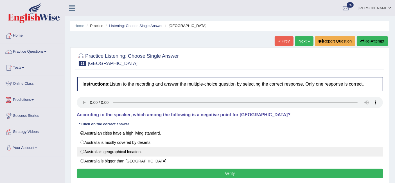
click at [122, 150] on label "Australia's geographical location." at bounding box center [230, 152] width 306 height 10
radio input "true"
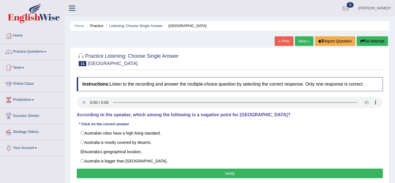
click at [140, 174] on button "Verify" at bounding box center [230, 174] width 306 height 10
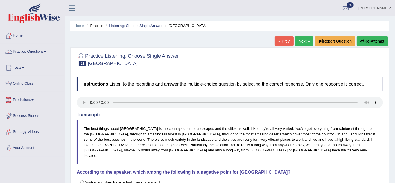
click at [306, 42] on link "Next »" at bounding box center [304, 41] width 19 height 10
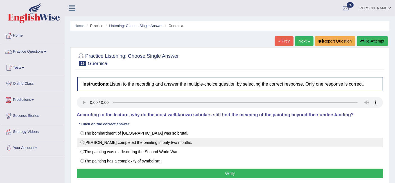
click at [85, 144] on label "[PERSON_NAME] completed the painting in only two months." at bounding box center [230, 143] width 306 height 10
radio input "true"
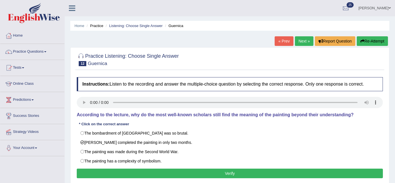
click at [137, 171] on button "Verify" at bounding box center [230, 174] width 306 height 10
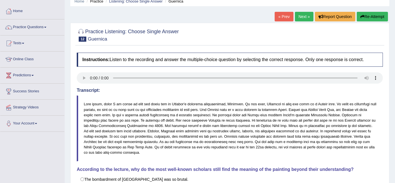
scroll to position [24, 0]
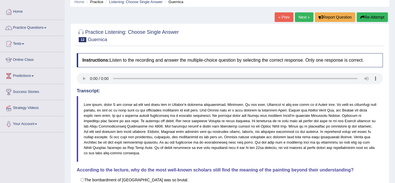
click at [300, 16] on link "Next »" at bounding box center [304, 17] width 19 height 10
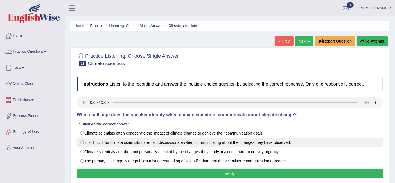
click at [118, 144] on label "It is difficult for climate scientists to remain dispassionate when communicati…" at bounding box center [230, 143] width 306 height 10
radio input "true"
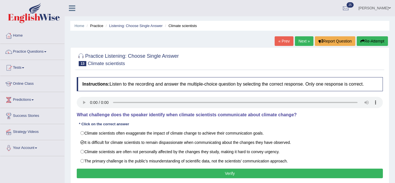
click at [142, 172] on button "Verify" at bounding box center [230, 174] width 306 height 10
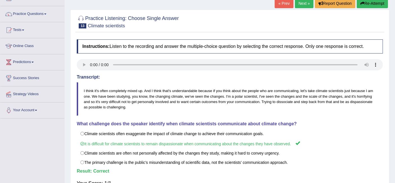
scroll to position [24, 0]
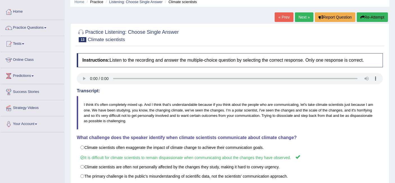
click at [304, 17] on link "Next »" at bounding box center [304, 17] width 19 height 10
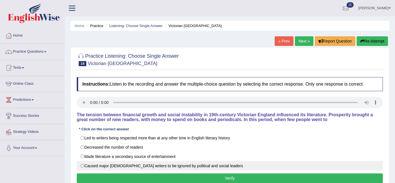
click at [212, 164] on label "Caused major [DEMOGRAPHIC_DATA] writers to be ignored by political and social l…" at bounding box center [230, 166] width 306 height 10
radio input "true"
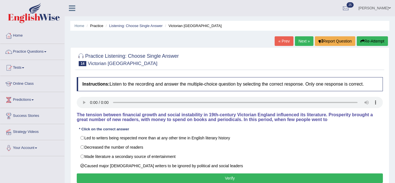
click at [212, 174] on button "Verify" at bounding box center [230, 178] width 306 height 10
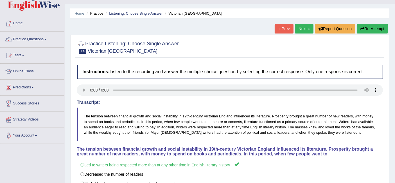
scroll to position [12, 0]
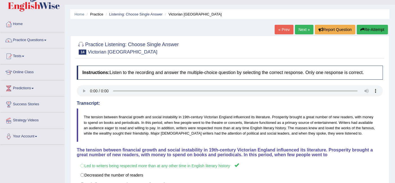
click at [301, 28] on link "Next »" at bounding box center [304, 30] width 19 height 10
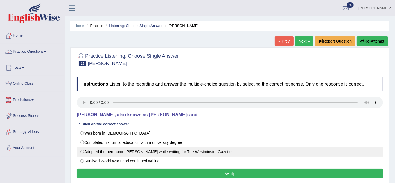
click at [104, 149] on label "Adopted the pen-name [PERSON_NAME] while writing for The Westminster Gazette" at bounding box center [230, 152] width 306 height 10
radio input "true"
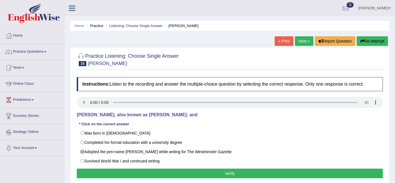
click at [116, 169] on button "Verify" at bounding box center [230, 174] width 306 height 10
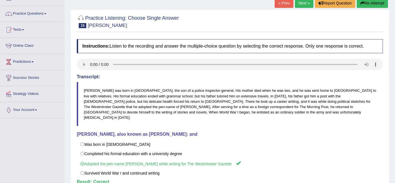
scroll to position [38, 0]
click at [116, 169] on label "Survived World War I and continued writing" at bounding box center [230, 174] width 306 height 10
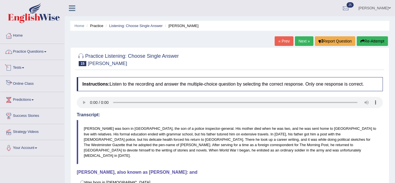
click at [41, 57] on link "Practice Questions" at bounding box center [32, 51] width 64 height 14
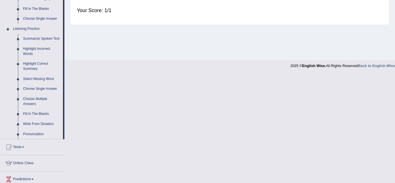
scroll to position [229, 0]
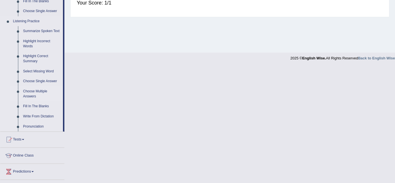
click at [33, 96] on link "Choose Multiple Answers" at bounding box center [42, 93] width 42 height 15
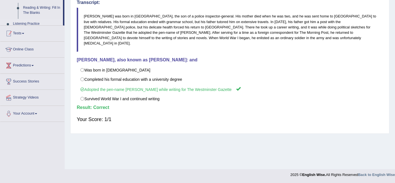
scroll to position [100, 0]
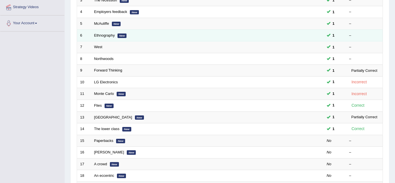
scroll to position [126, 0]
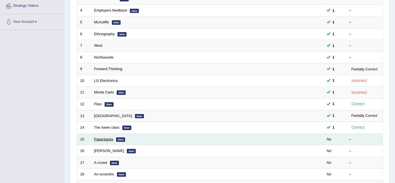
click at [105, 137] on link "Paperbacks" at bounding box center [103, 139] width 19 height 4
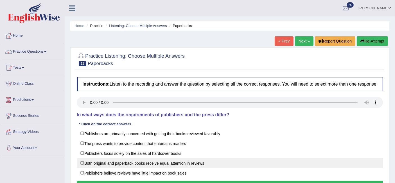
click at [122, 164] on label "Both original and paperback books receive equal attention in reviews" at bounding box center [230, 163] width 306 height 10
checkbox input "true"
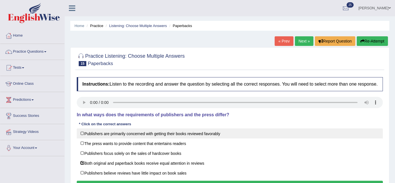
click at [112, 135] on label "Publishers are primarily concerned with getting their books reviewed favorably" at bounding box center [230, 133] width 306 height 10
checkbox input "true"
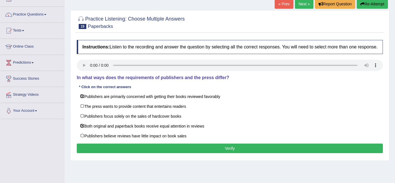
scroll to position [37, 0]
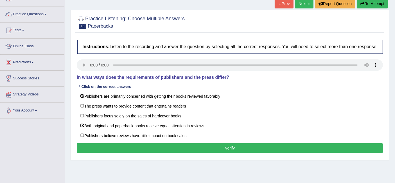
click at [227, 143] on button "Verify" at bounding box center [230, 148] width 306 height 10
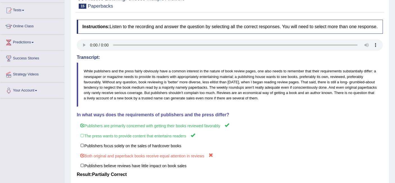
scroll to position [0, 0]
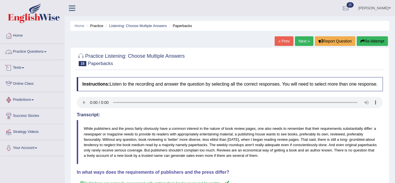
click at [37, 55] on link "Practice Questions" at bounding box center [32, 51] width 64 height 14
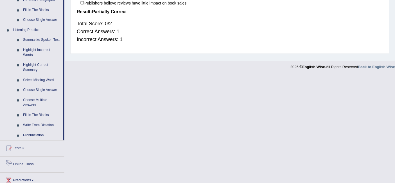
scroll to position [220, 0]
click at [34, 115] on link "Fill In The Blanks" at bounding box center [42, 115] width 42 height 10
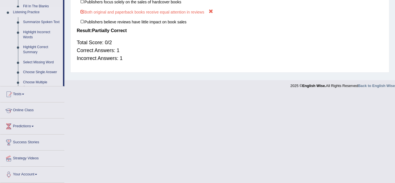
scroll to position [112, 0]
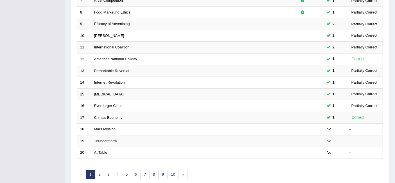
scroll to position [177, 0]
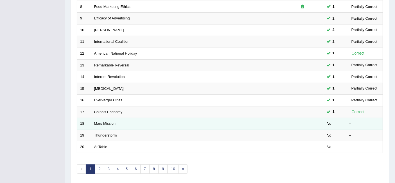
click at [97, 121] on link "Mars Mission" at bounding box center [105, 123] width 22 height 4
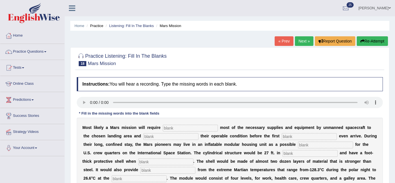
scroll to position [35, 0]
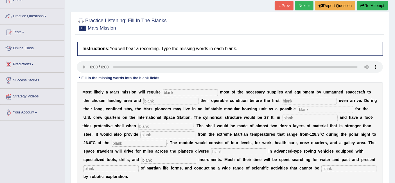
click at [191, 92] on input "text" at bounding box center [190, 92] width 55 height 7
click at [302, 7] on link "Next »" at bounding box center [304, 6] width 19 height 10
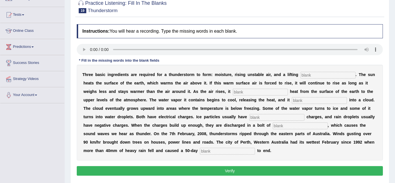
scroll to position [73, 0]
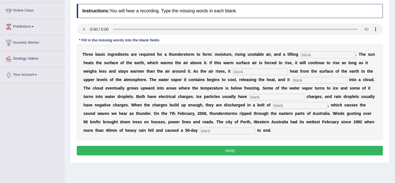
click at [206, 132] on input "text" at bounding box center [227, 130] width 55 height 7
type input "drow"
click at [304, 53] on input "text" at bounding box center [328, 54] width 55 height 7
type input "mechanisam"
type input "transfer"
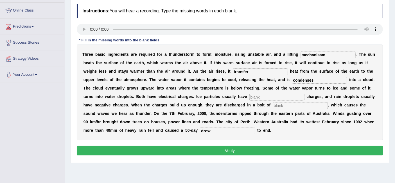
type input "condenses"
type input "o"
type input "positive"
type input "lighting"
click at [243, 150] on button "Verify" at bounding box center [230, 151] width 306 height 10
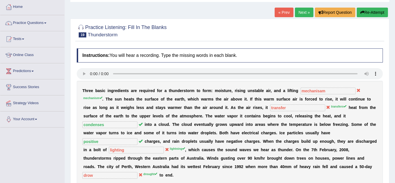
scroll to position [28, 0]
click at [301, 15] on link "Next »" at bounding box center [304, 13] width 19 height 10
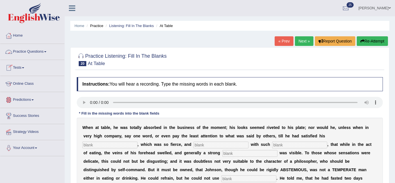
click at [42, 52] on link "Practice Questions" at bounding box center [32, 51] width 64 height 14
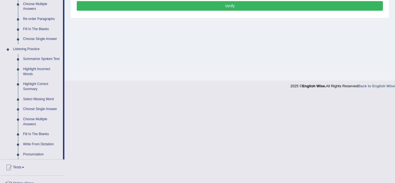
scroll to position [201, 0]
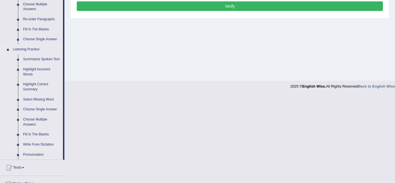
click at [39, 146] on link "Write From Dictation" at bounding box center [42, 145] width 42 height 10
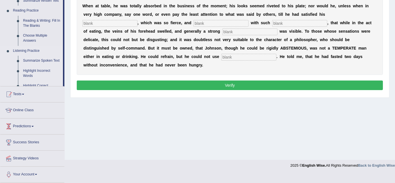
scroll to position [112, 0]
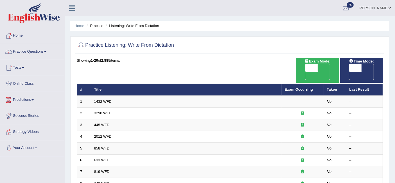
click at [306, 72] on span "OFF" at bounding box center [299, 76] width 12 height 8
checkbox input "true"
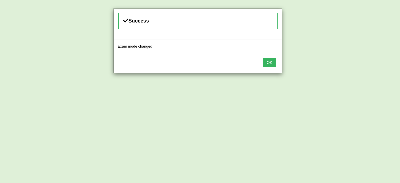
click at [275, 64] on button "OK" at bounding box center [269, 63] width 13 height 10
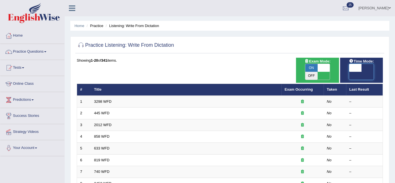
click at [357, 65] on span at bounding box center [355, 68] width 12 height 8
checkbox input "true"
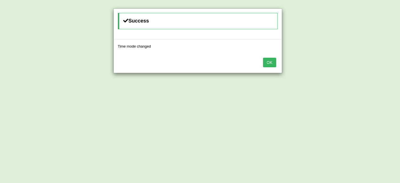
click at [270, 61] on button "OK" at bounding box center [269, 63] width 13 height 10
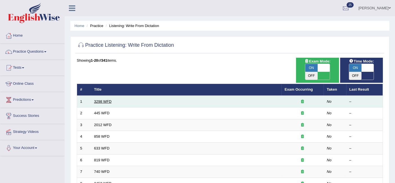
click at [102, 99] on link "3298 WFD" at bounding box center [102, 101] width 17 height 4
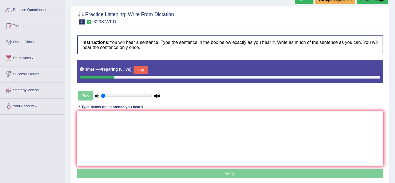
scroll to position [46, 0]
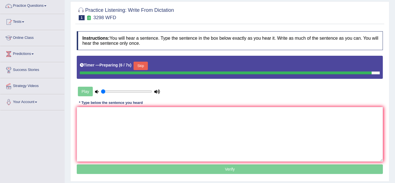
drag, startPoint x: 115, startPoint y: 90, endPoint x: 87, endPoint y: 89, distance: 28.1
type input "0.05"
click at [101, 89] on input "range" at bounding box center [126, 91] width 51 height 5
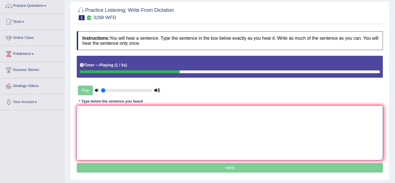
click at [103, 116] on textarea at bounding box center [230, 133] width 306 height 55
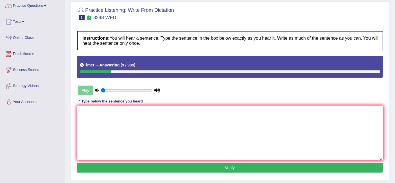
click at [87, 92] on div "Play" at bounding box center [119, 90] width 84 height 14
click at [85, 90] on div "Play" at bounding box center [119, 90] width 84 height 14
drag, startPoint x: 117, startPoint y: 70, endPoint x: 71, endPoint y: 77, distance: 47.4
click at [71, 77] on div "Practice Listening: Write From Dictation 1 3298 WFD Instructions: You will hear…" at bounding box center [229, 90] width 319 height 179
click at [119, 113] on textarea at bounding box center [230, 133] width 306 height 55
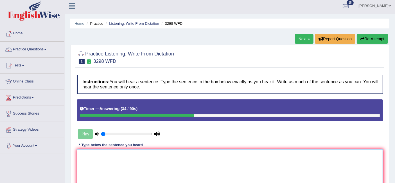
scroll to position [0, 0]
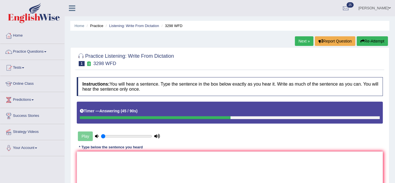
click at [302, 40] on link "Next »" at bounding box center [304, 41] width 19 height 10
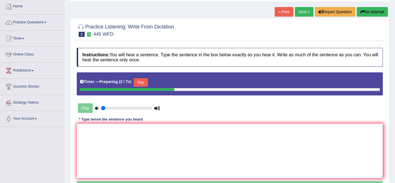
scroll to position [29, 0]
click at [107, 144] on textarea at bounding box center [230, 151] width 306 height 55
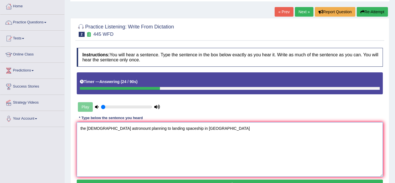
click at [88, 127] on textarea "the american astronount planning to landing spaceship in mars" at bounding box center [230, 149] width 306 height 55
click at [81, 127] on textarea "the American astronount planning to landing spaceship in mars" at bounding box center [230, 149] width 306 height 55
click at [190, 129] on textarea "the American astronount planning to landing spaceship in mars" at bounding box center [230, 149] width 306 height 55
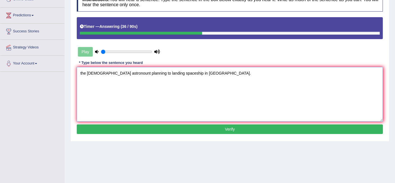
scroll to position [92, 0]
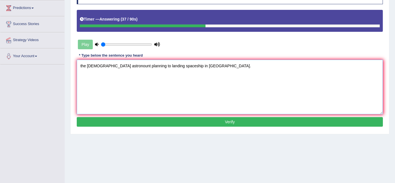
type textarea "the American astronount planning to landing spaceship in mars."
click at [226, 120] on button "Verify" at bounding box center [230, 122] width 306 height 10
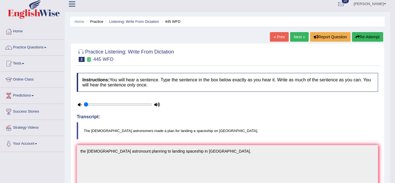
scroll to position [0, 0]
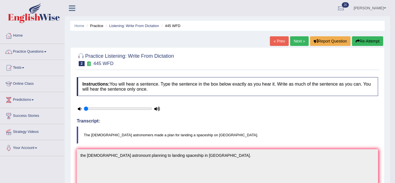
click at [294, 38] on link "Next »" at bounding box center [299, 41] width 19 height 10
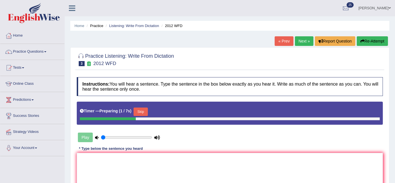
scroll to position [28, 0]
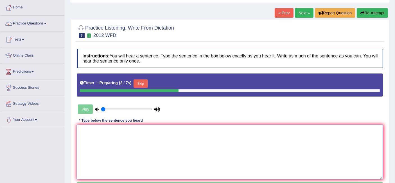
click at [100, 146] on textarea at bounding box center [230, 152] width 306 height 55
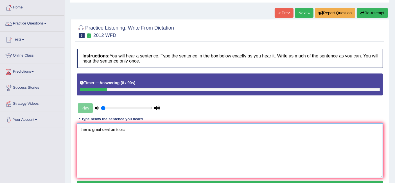
click at [86, 128] on textarea "ther is great deal on topic" at bounding box center [230, 150] width 306 height 55
click at [136, 130] on textarea "theer is great deal on topic" at bounding box center [230, 150] width 306 height 55
click at [88, 128] on textarea "theer is great deal on topic." at bounding box center [230, 150] width 306 height 55
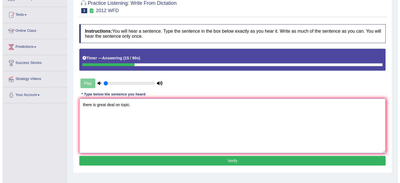
scroll to position [53, 0]
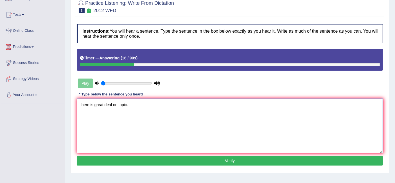
type textarea "there is great deal on topic."
click at [119, 163] on button "Verify" at bounding box center [230, 161] width 306 height 10
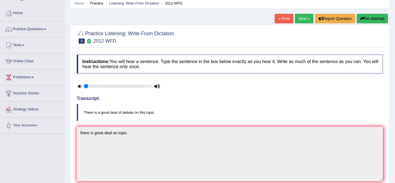
scroll to position [0, 0]
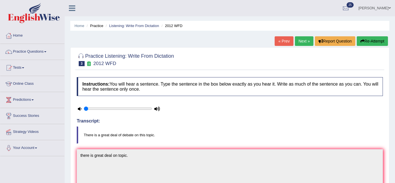
click at [303, 38] on link "Next »" at bounding box center [304, 41] width 19 height 10
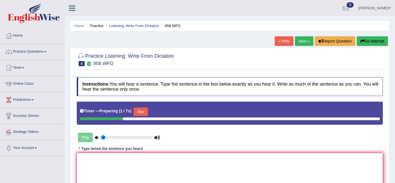
click at [98, 156] on textarea at bounding box center [230, 180] width 306 height 55
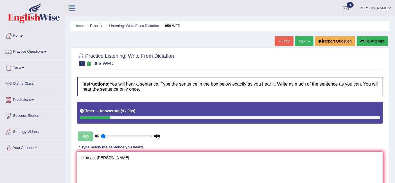
scroll to position [112, 0]
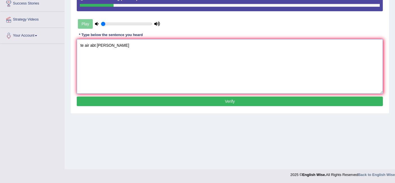
type textarea "te air abt [PERSON_NAME]"
click at [230, 98] on button "Verify" at bounding box center [230, 102] width 306 height 10
